Goal: Task Accomplishment & Management: Complete application form

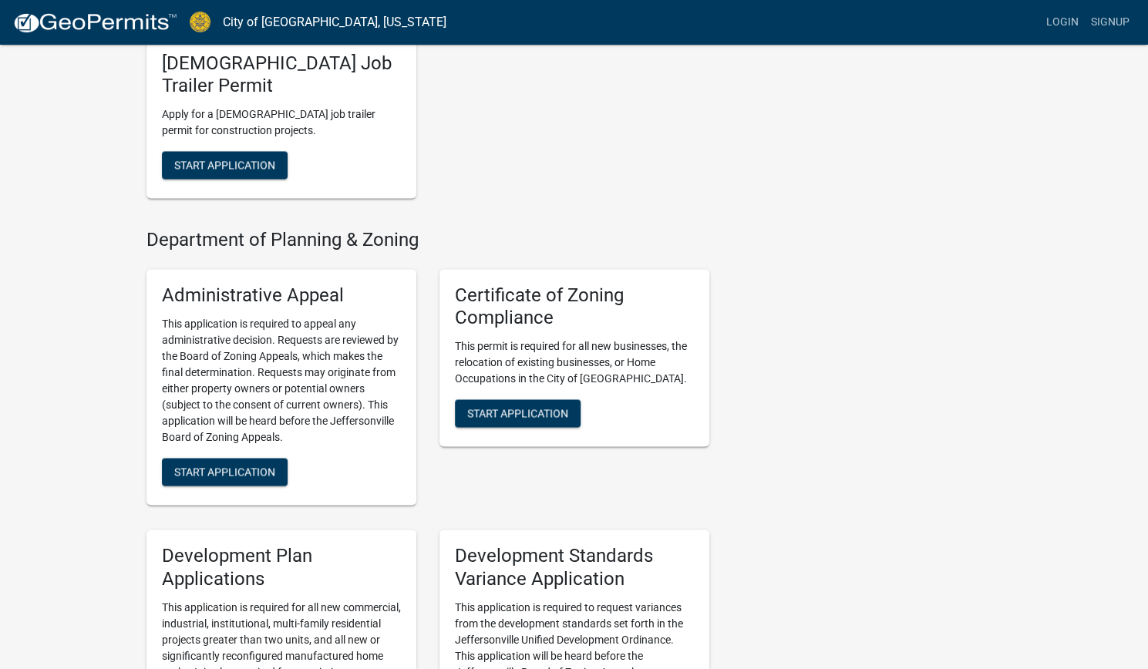
scroll to position [1238, 0]
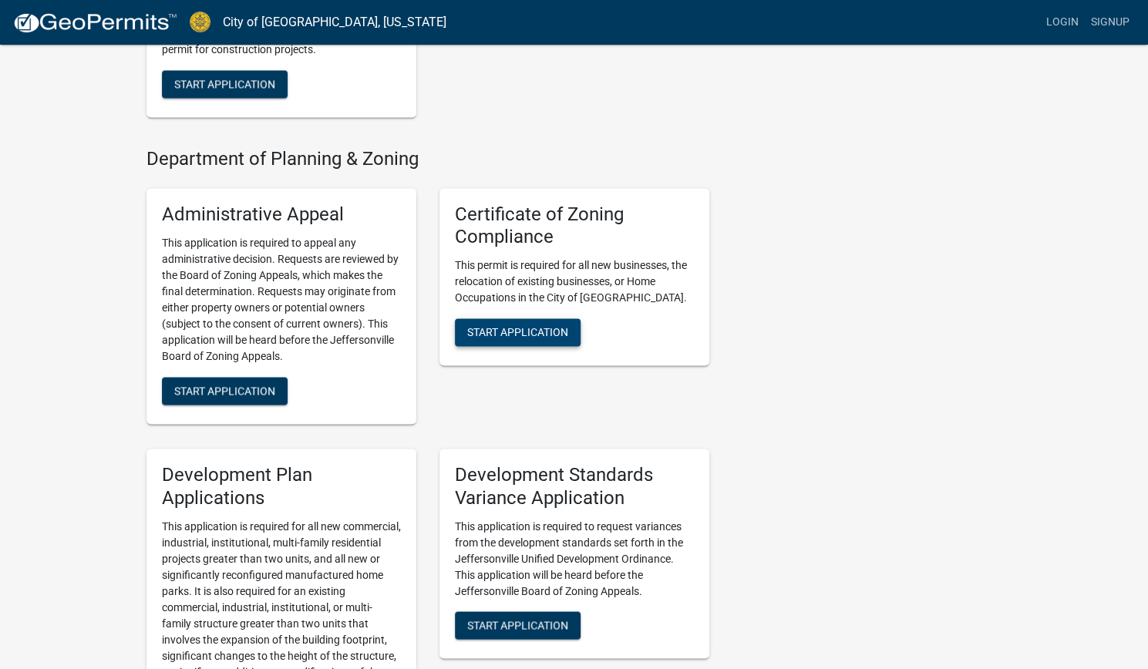
click at [488, 325] on span "Start Application" at bounding box center [517, 331] width 101 height 12
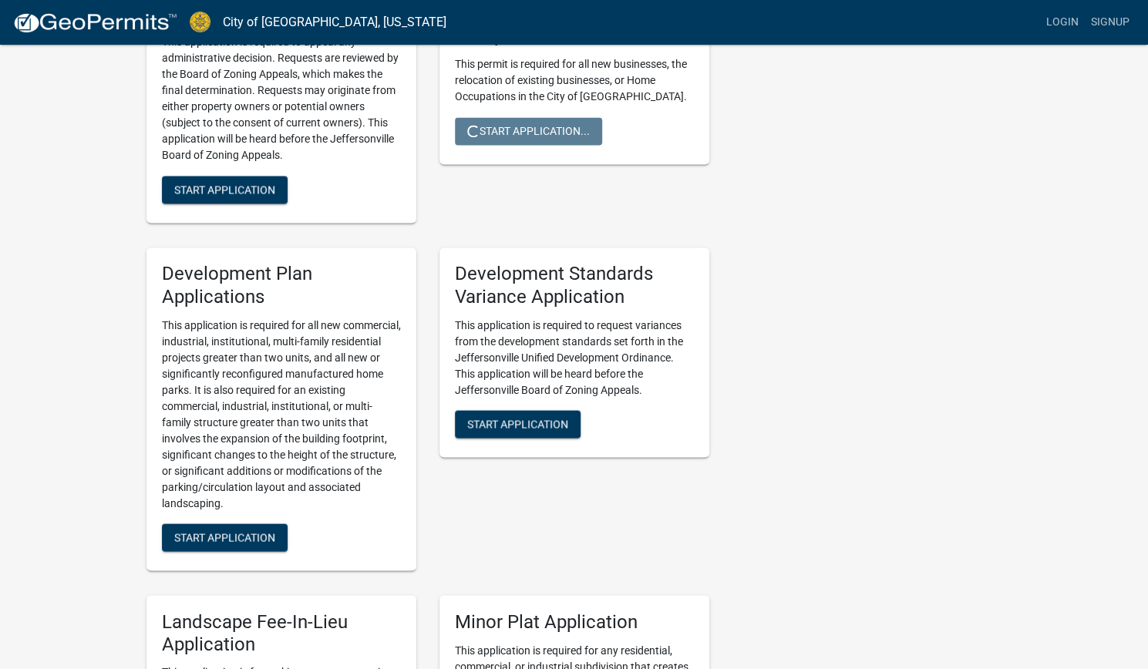
scroll to position [1027, 0]
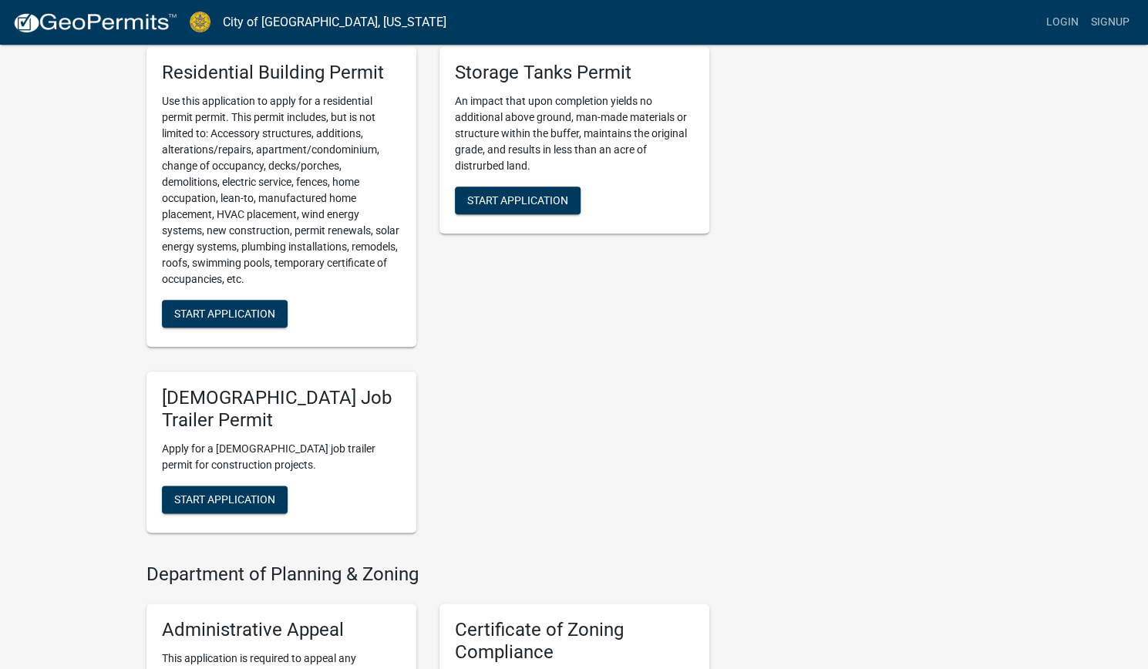
scroll to position [1234, 0]
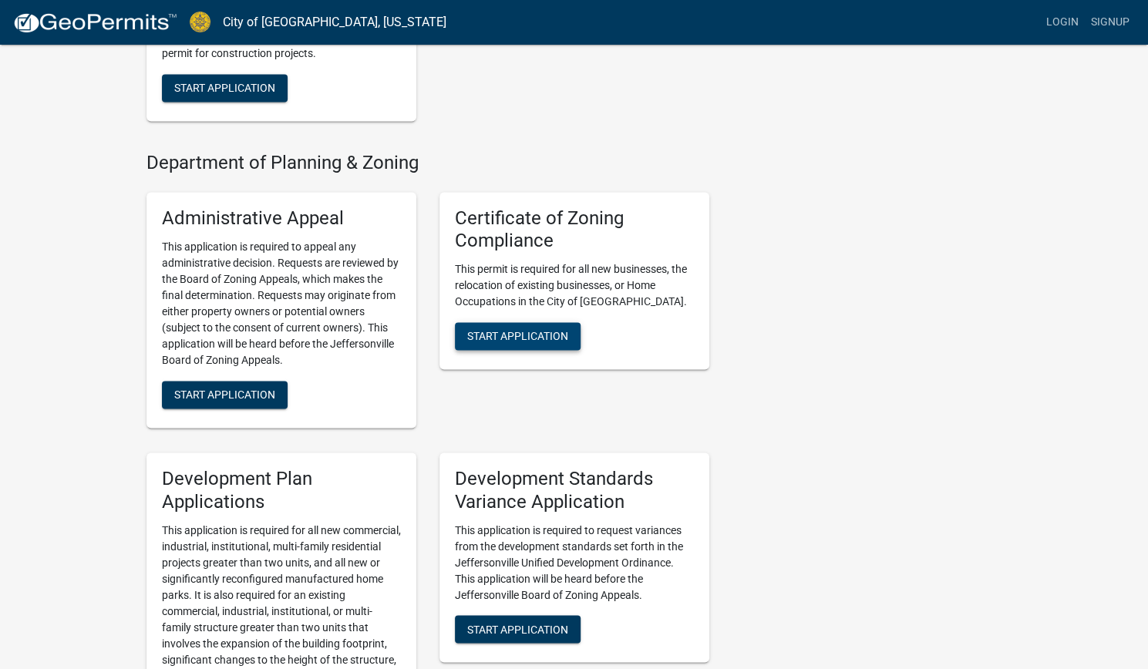
click at [534, 329] on span "Start Application" at bounding box center [517, 335] width 101 height 12
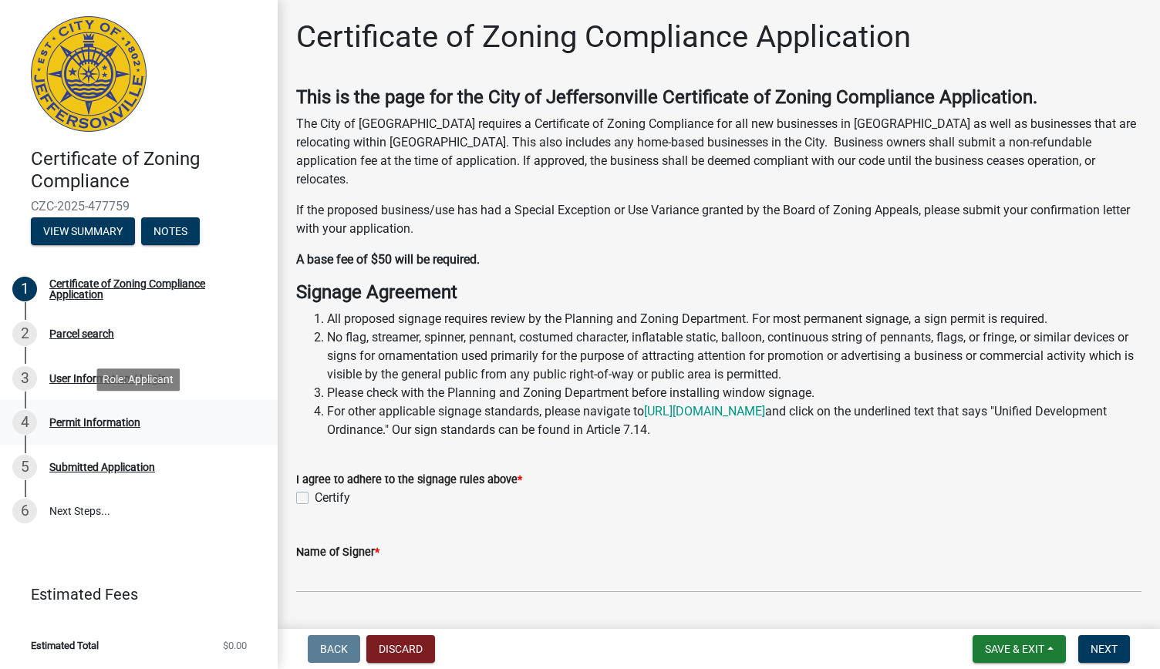
click at [69, 419] on div "Permit Information" at bounding box center [94, 422] width 91 height 11
click at [82, 226] on button "View Summary" at bounding box center [83, 232] width 104 height 28
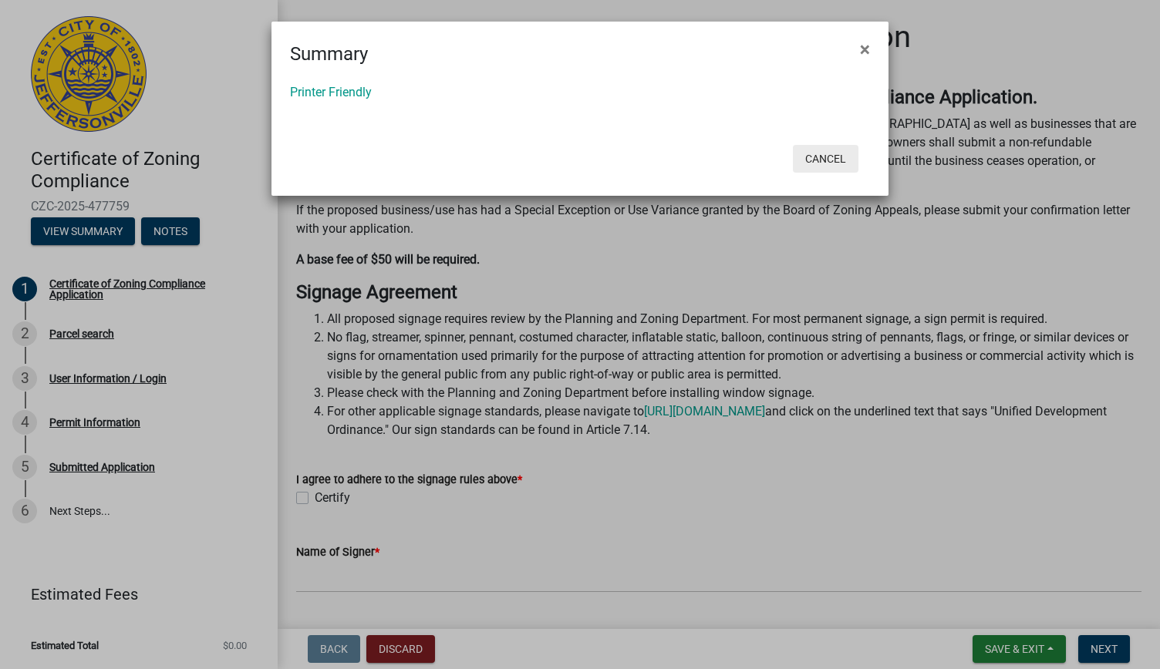
click at [816, 157] on button "Cancel" at bounding box center [826, 159] width 66 height 28
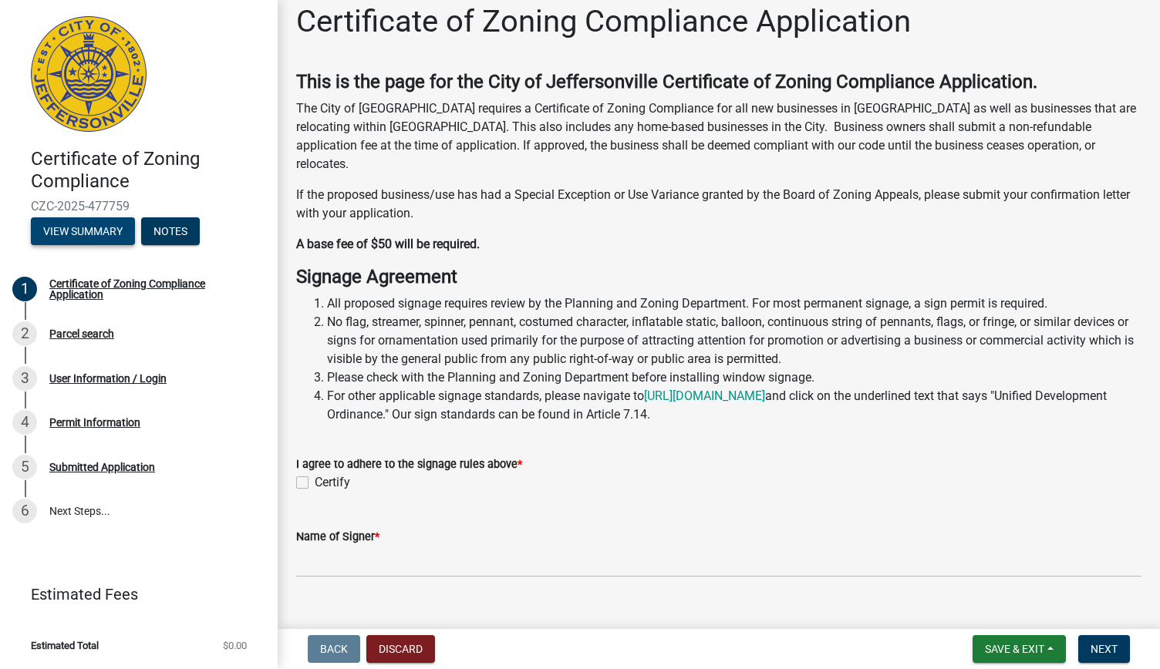
scroll to position [23, 0]
